Goal: Check status: Check status

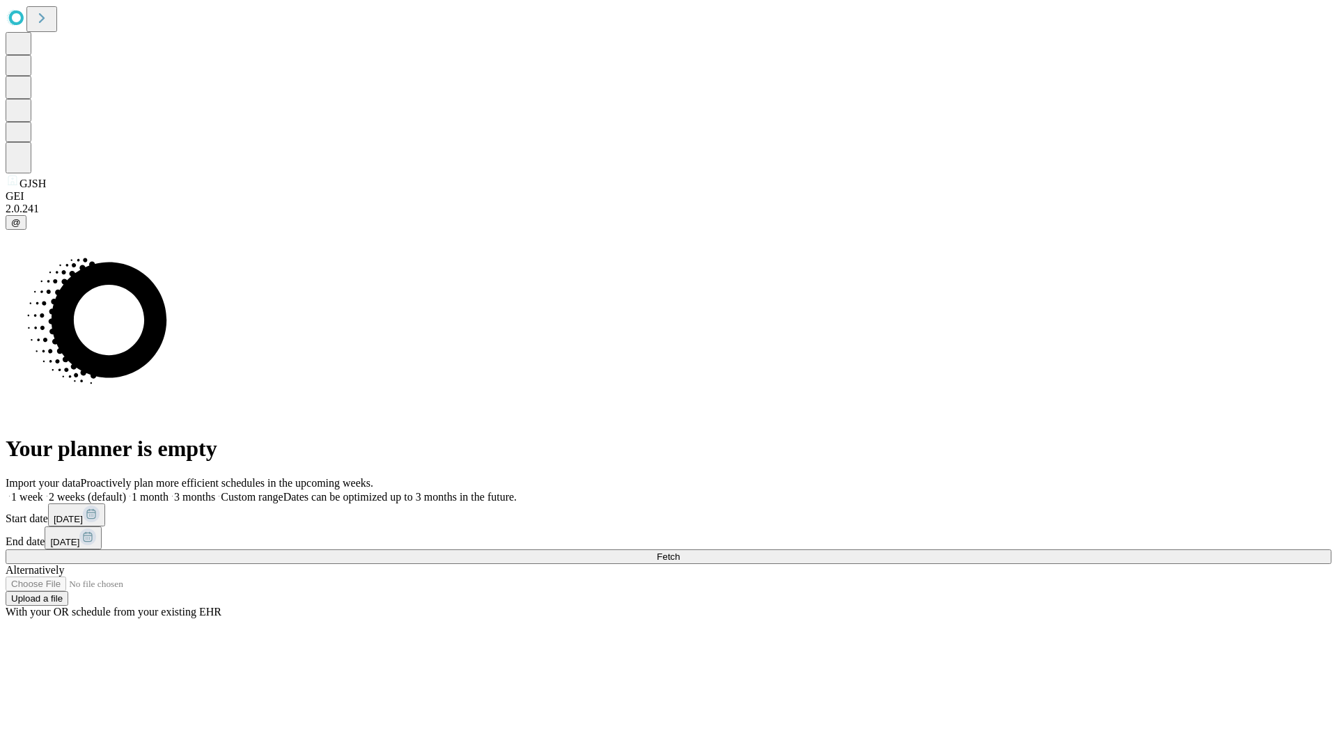
click at [680, 552] on span "Fetch" at bounding box center [668, 557] width 23 height 10
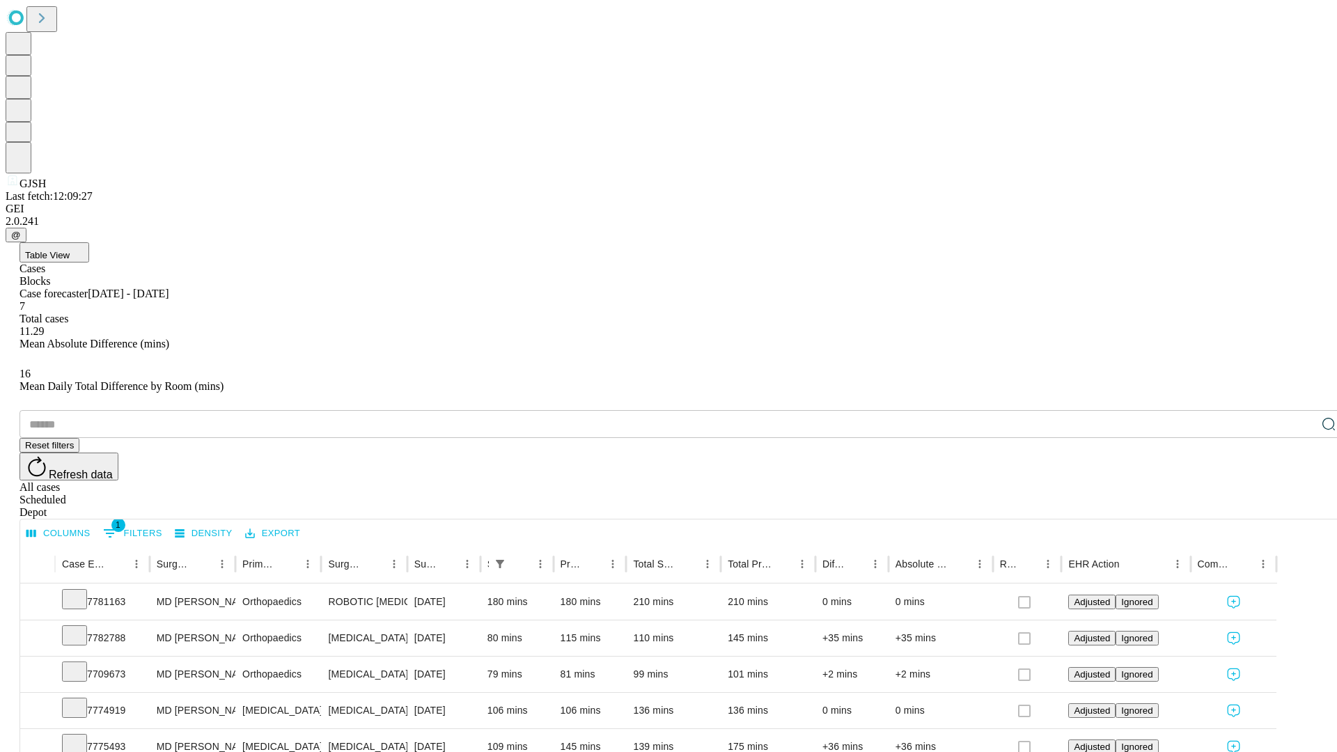
click at [1248, 494] on div "Scheduled" at bounding box center [683, 500] width 1326 height 13
